Goal: Information Seeking & Learning: Learn about a topic

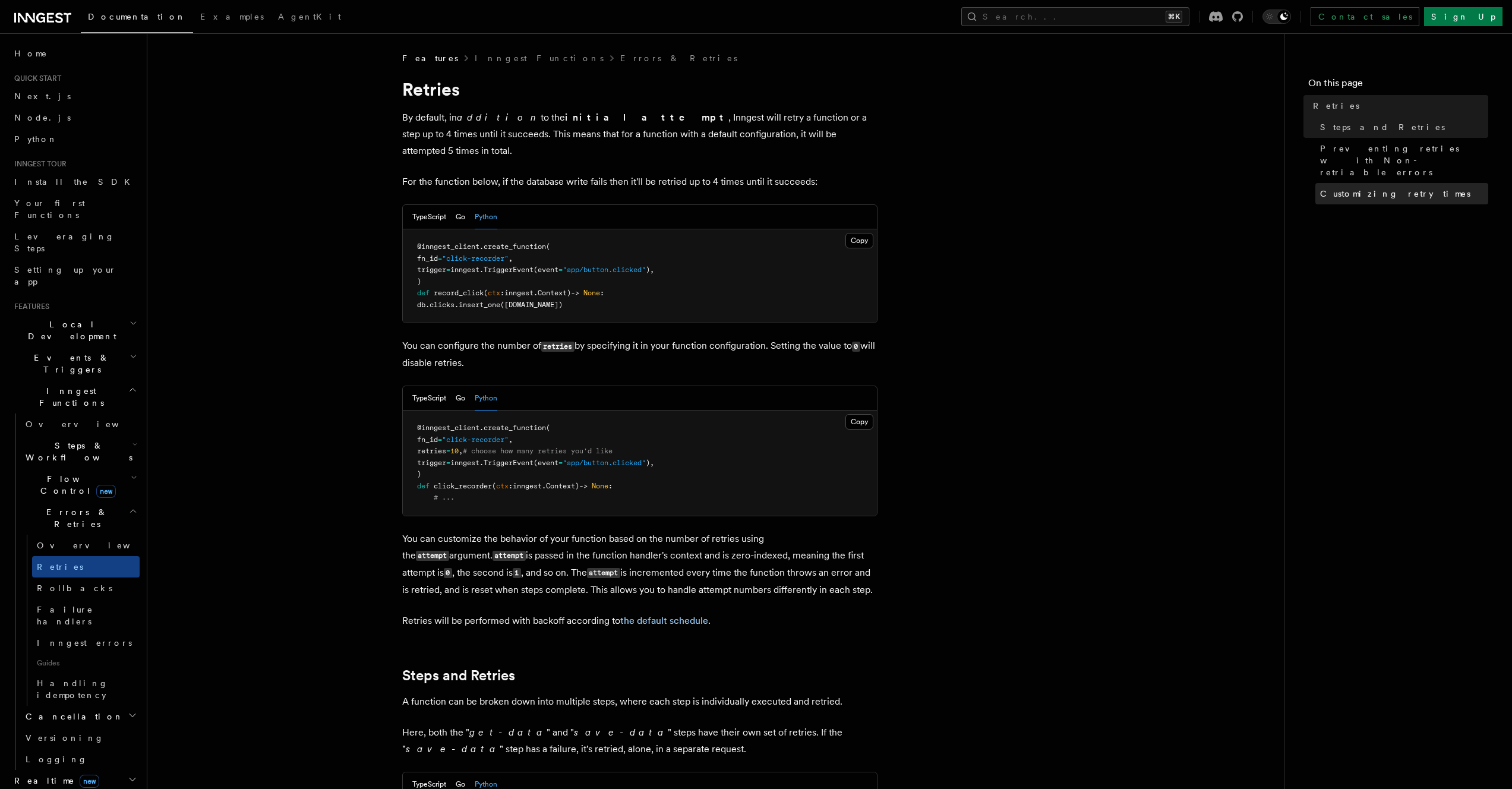
click at [1323, 188] on span "Customizing retry times" at bounding box center [1395, 193] width 150 height 12
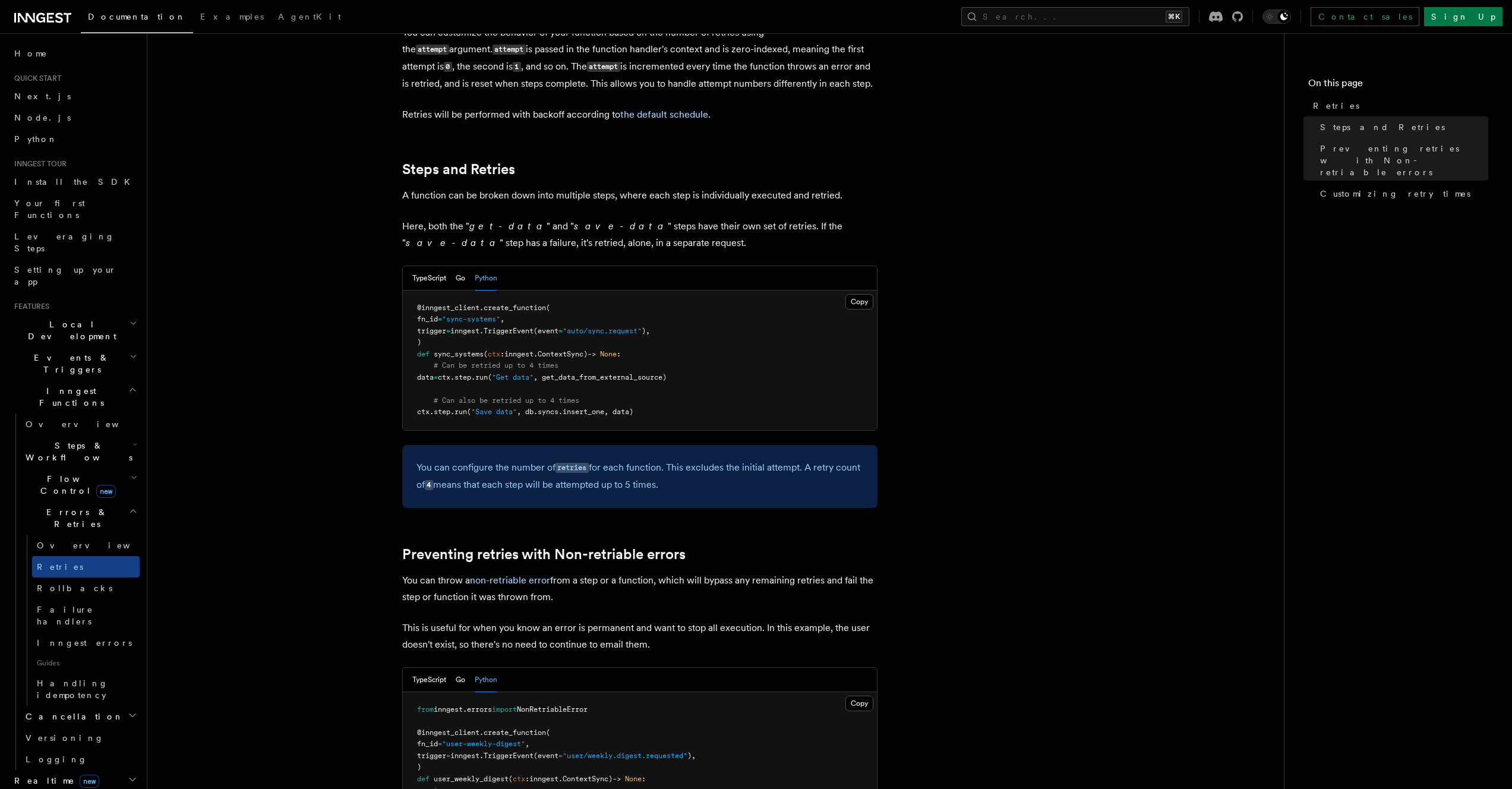
scroll to position [276, 0]
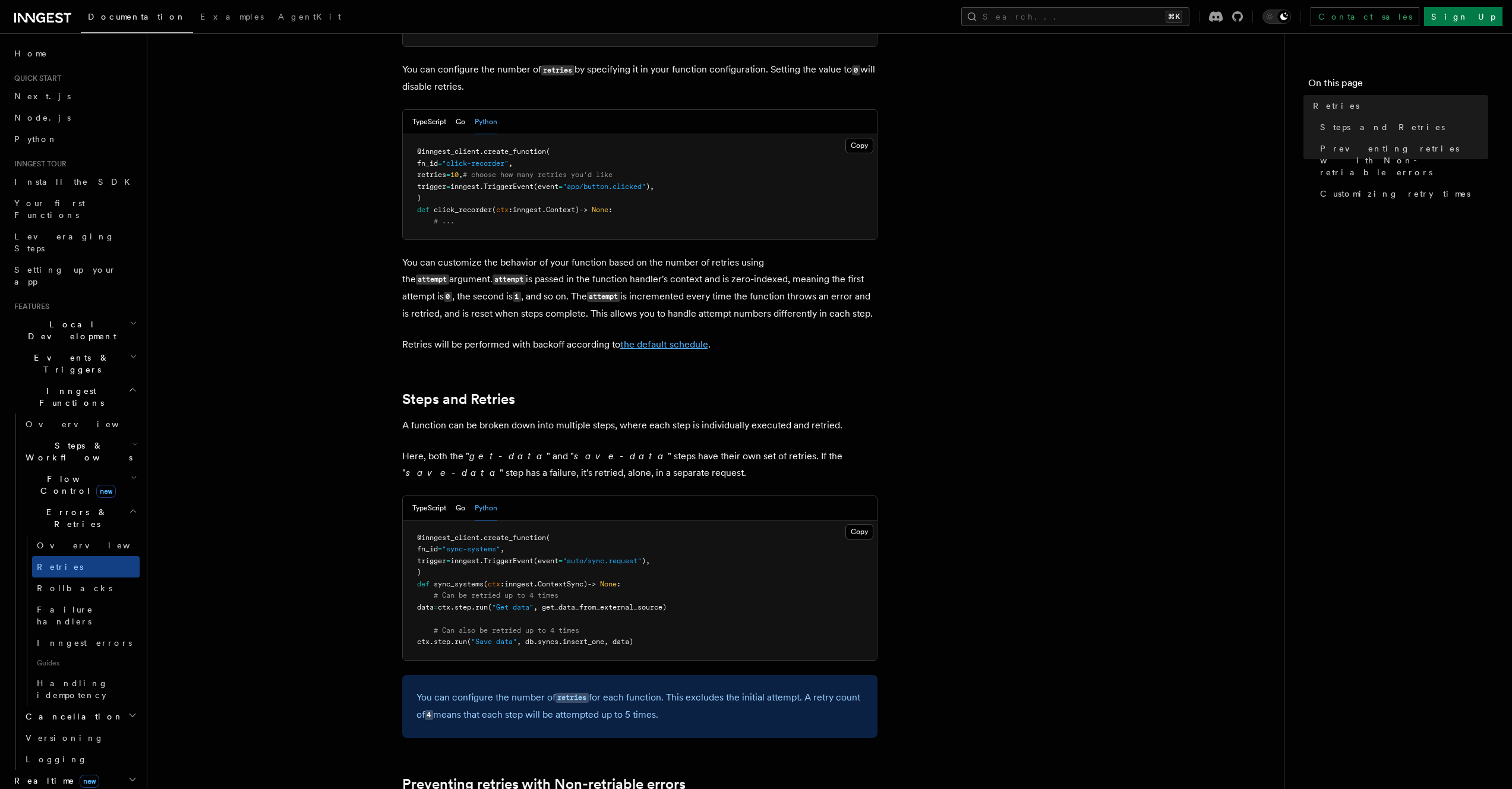
click at [673, 338] on link "the default schedule" at bounding box center [664, 344] width 88 height 11
click at [131, 463] on icon "button" at bounding box center [134, 468] width 6 height 9
click at [79, 580] on link "Rate limiting" at bounding box center [86, 590] width 108 height 21
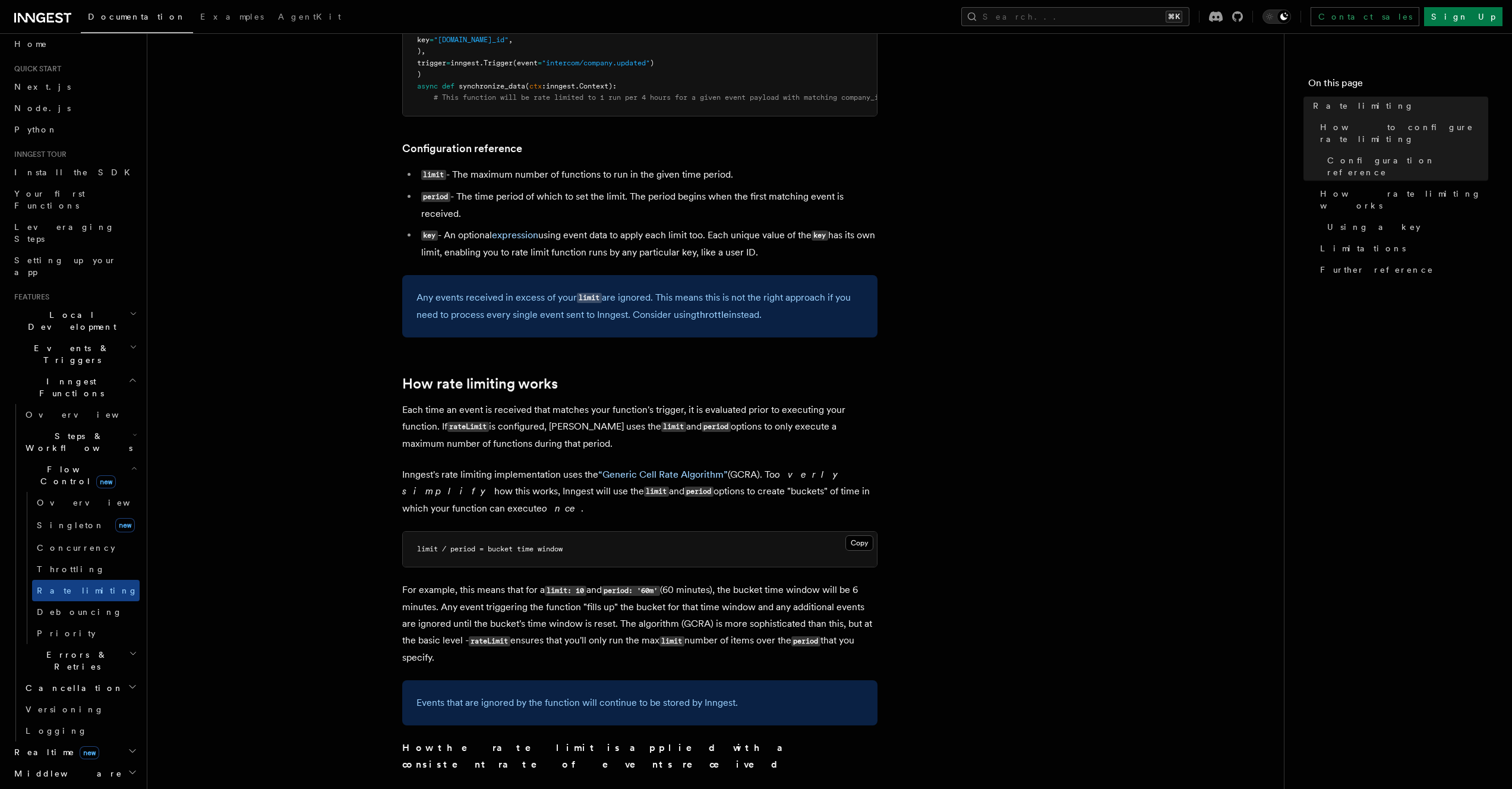
scroll to position [399, 0]
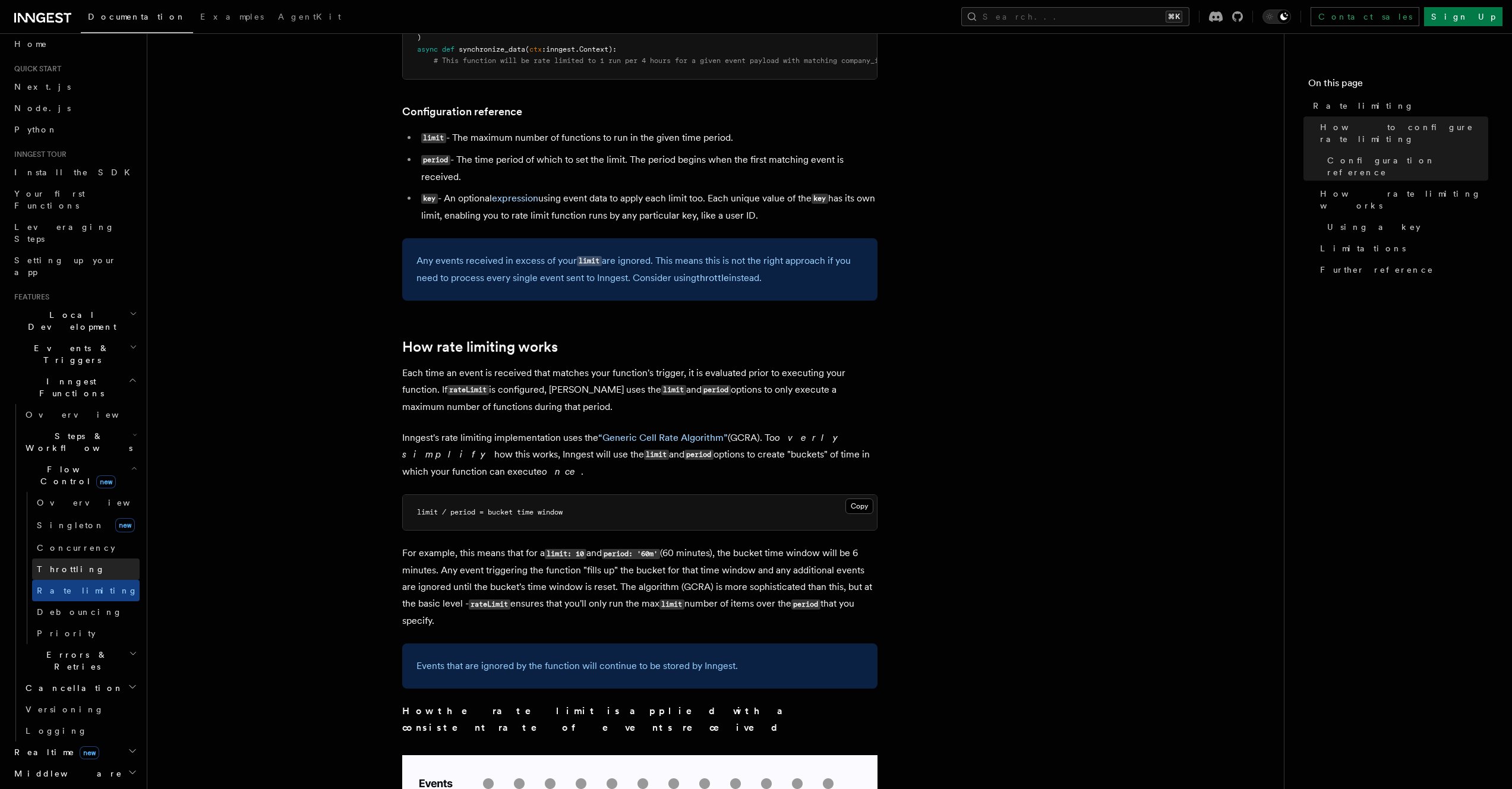
click at [73, 558] on link "Throttling" at bounding box center [86, 568] width 108 height 21
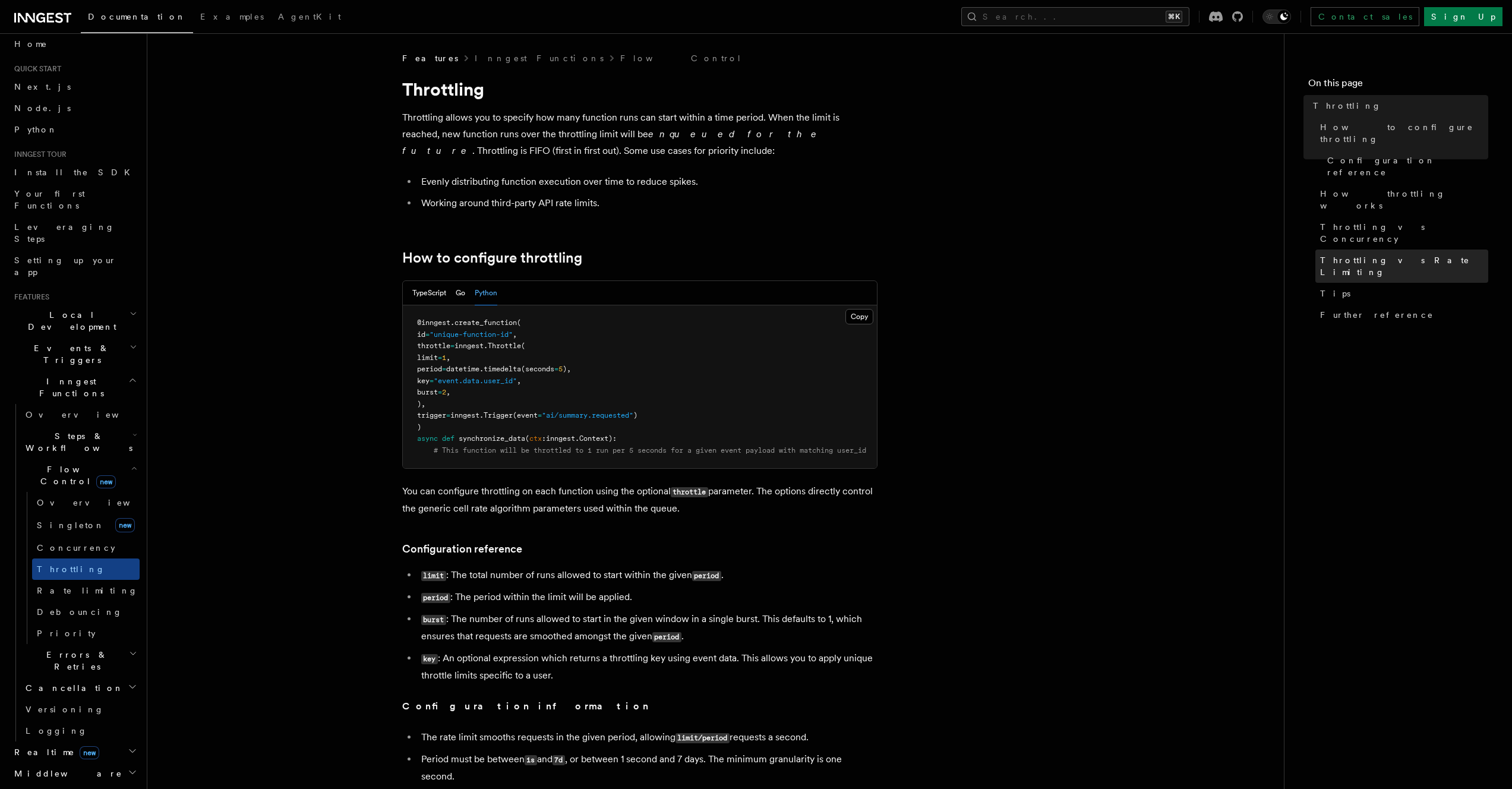
click at [1339, 254] on span "Throttling vs Rate Limiting" at bounding box center [1404, 266] width 168 height 23
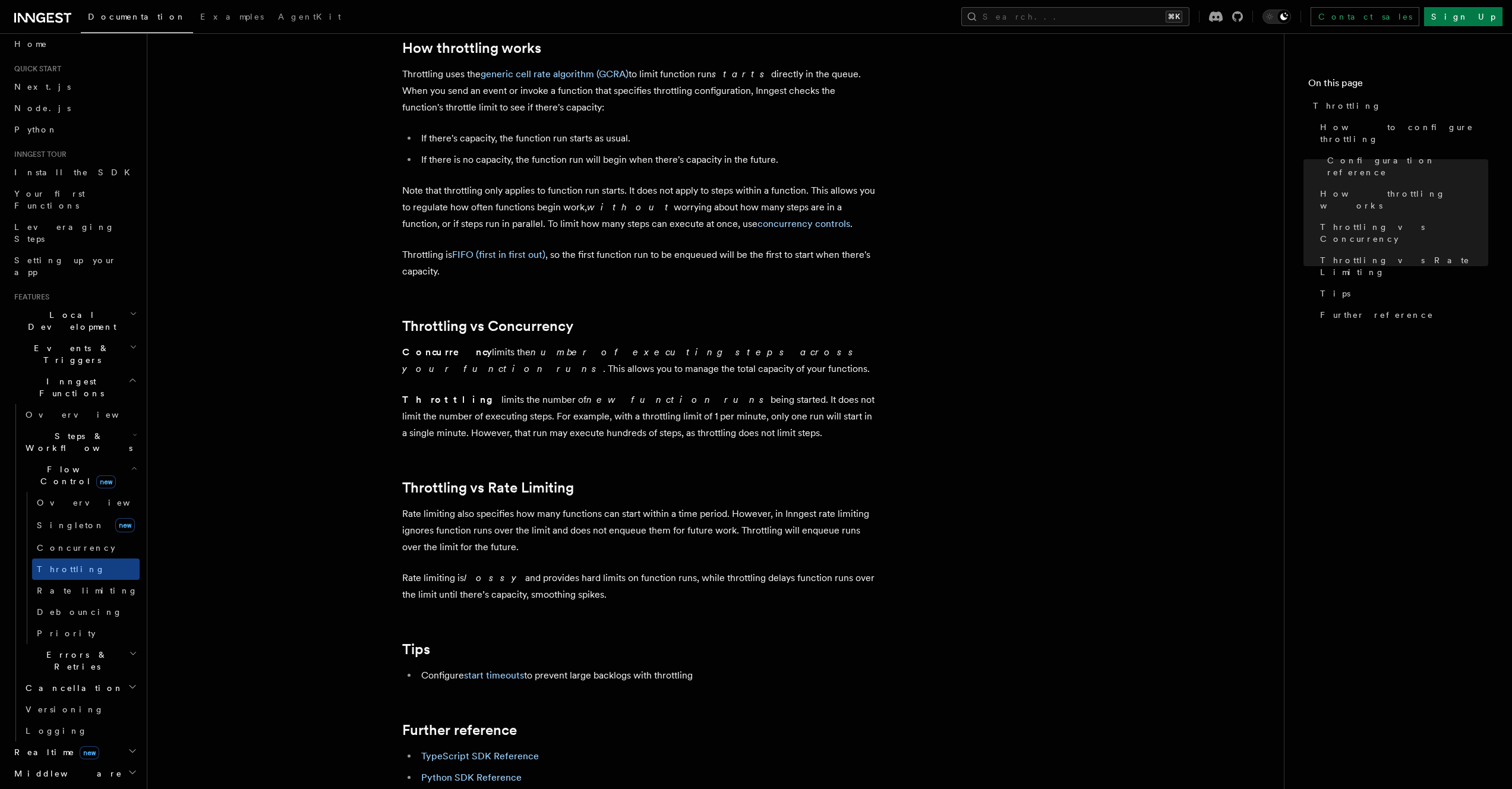
scroll to position [823, 0]
click at [81, 542] on span "Concurrency" at bounding box center [76, 547] width 79 height 12
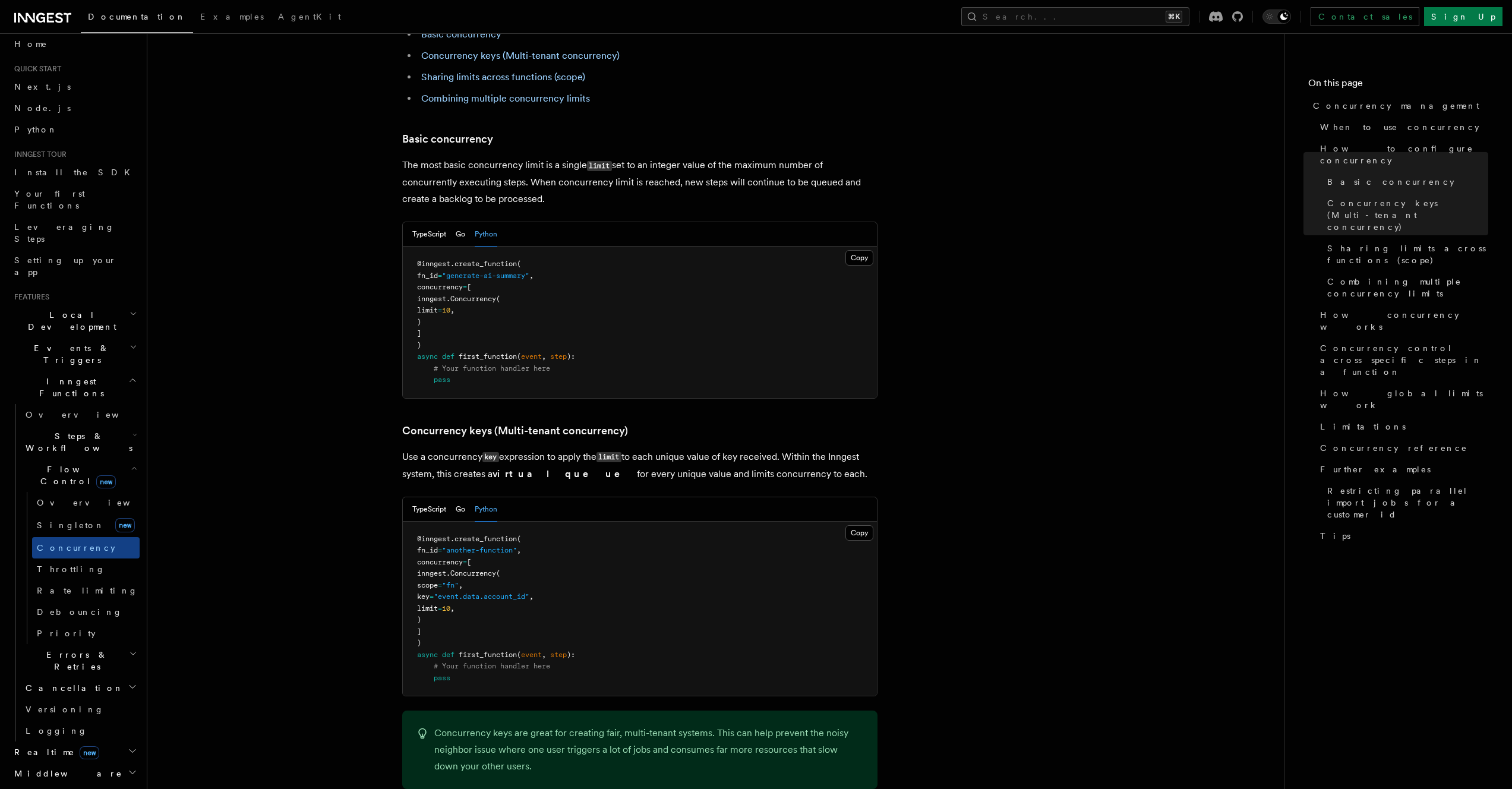
scroll to position [723, 0]
